Goal: Check status

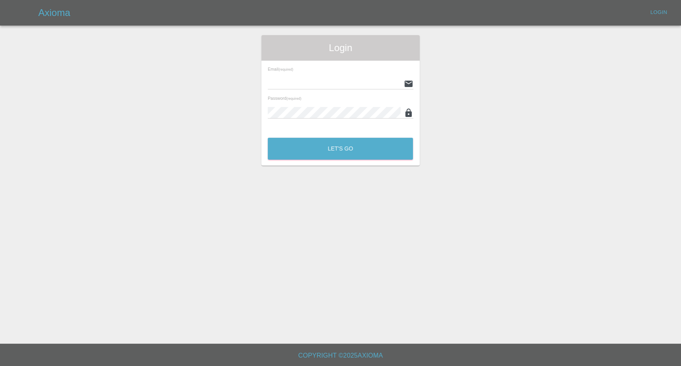
type input "[EMAIL_ADDRESS][DOMAIN_NAME]"
drag, startPoint x: 333, startPoint y: 136, endPoint x: 333, endPoint y: 140, distance: 4.5
click at [333, 137] on div "Let's Go" at bounding box center [340, 147] width 146 height 30
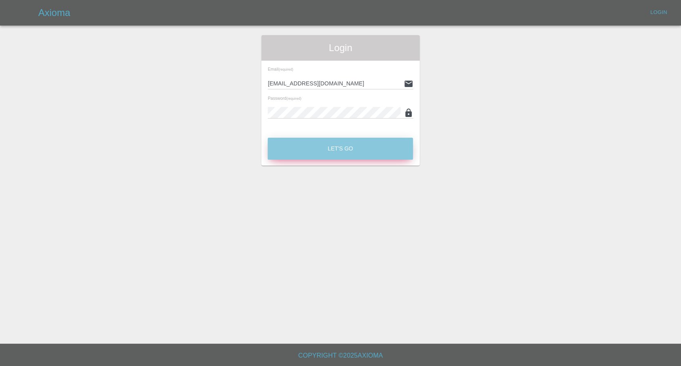
click at [329, 156] on button "Let's Go" at bounding box center [340, 149] width 145 height 22
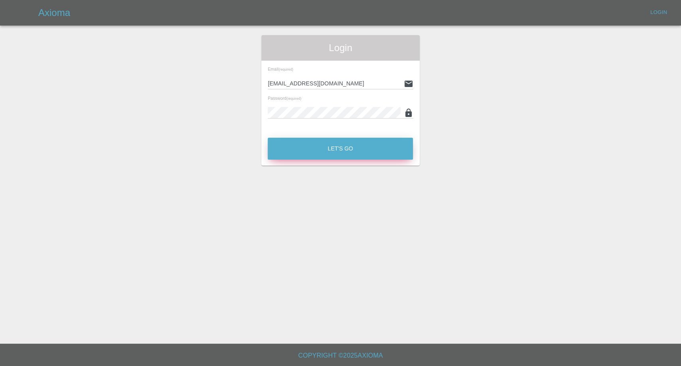
click at [338, 144] on button "Let's Go" at bounding box center [340, 149] width 145 height 22
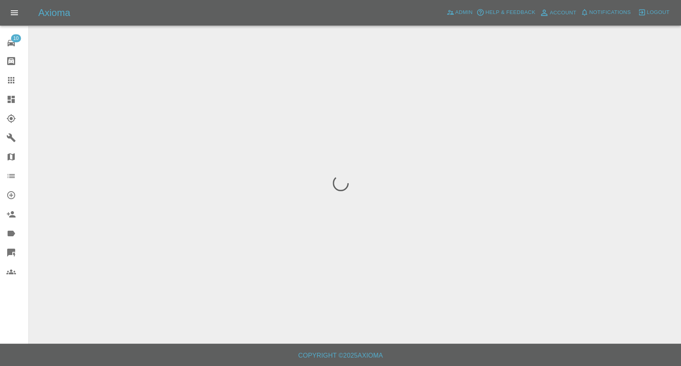
click at [14, 77] on icon at bounding box center [11, 80] width 10 height 10
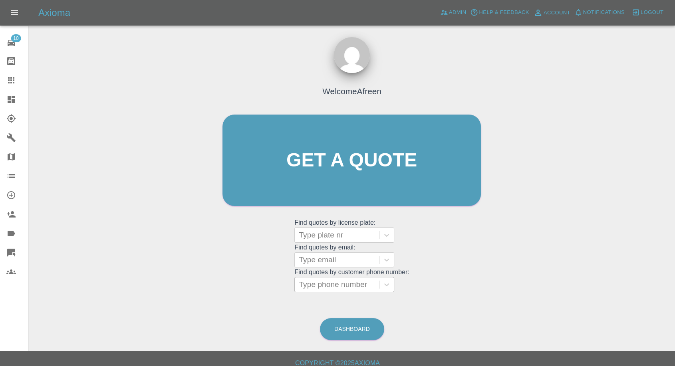
click at [339, 283] on div at bounding box center [337, 284] width 76 height 11
paste input "07596488291"
type input "07596488291"
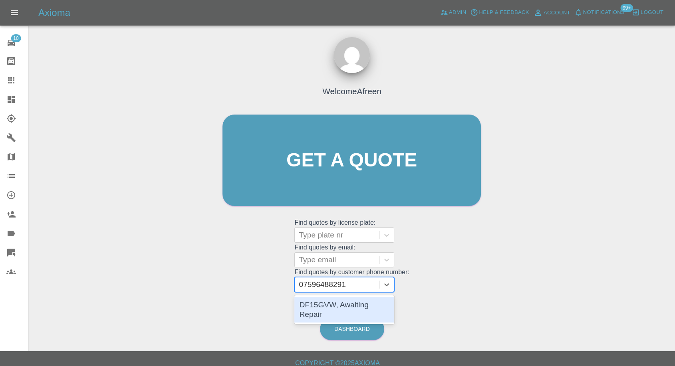
click at [329, 304] on div "DF15GVW, Awaiting Repair" at bounding box center [344, 310] width 100 height 26
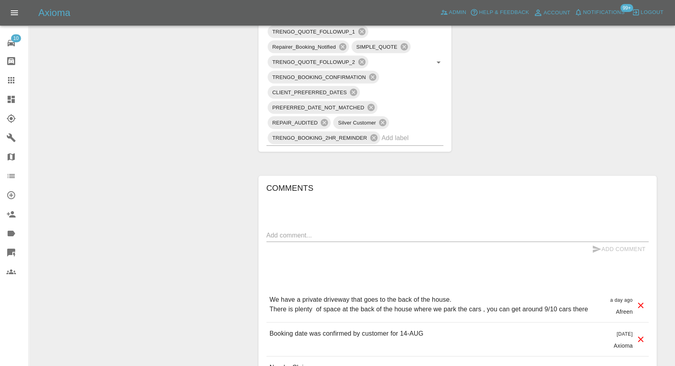
scroll to position [532, 0]
